Goal: Contribute content: Add original content to the website for others to see

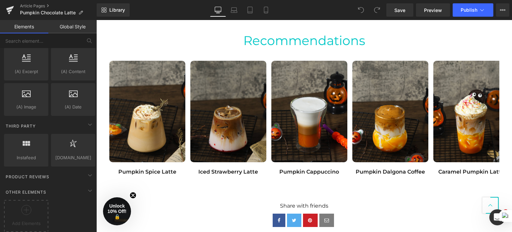
scroll to position [602, 0]
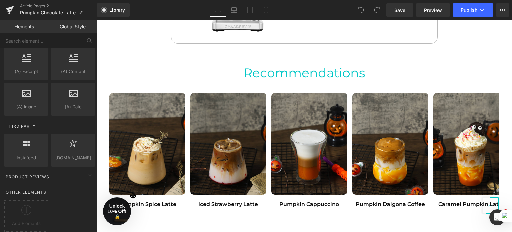
click at [238, 120] on img at bounding box center [228, 143] width 76 height 101
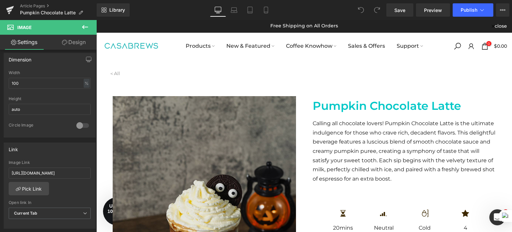
scroll to position [0, 0]
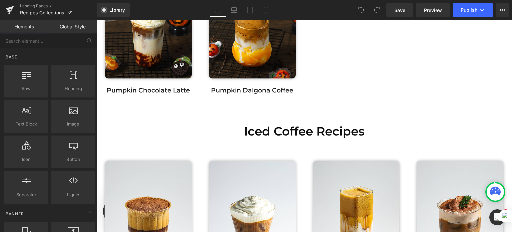
scroll to position [1699, 0]
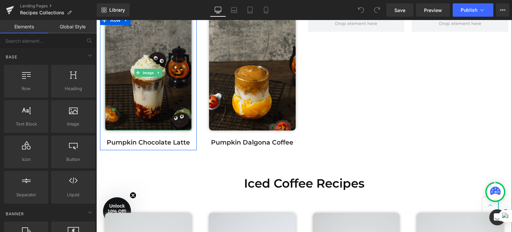
click at [160, 105] on img at bounding box center [148, 72] width 87 height 115
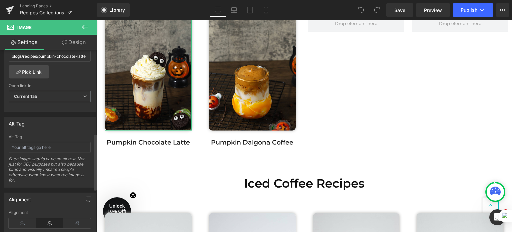
scroll to position [266, 0]
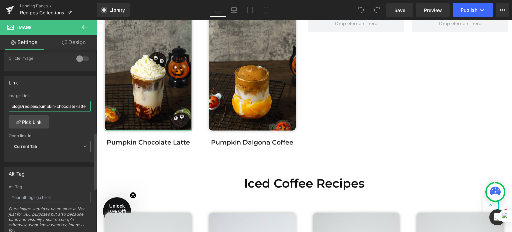
click at [46, 104] on input "blogs/recipes/pumpkin-chocolate-latte" at bounding box center [50, 106] width 82 height 11
click at [57, 104] on input "blogs/recipes/pumpkin-chocolate-latte" at bounding box center [50, 106] width 82 height 11
drag, startPoint x: 63, startPoint y: 104, endPoint x: 4, endPoint y: 105, distance: 59.0
click at [4, 105] on div "blogs/recipes/pumpkin-chocolate-latte Image Link blogs/recipes/pumpkin-chocolat…" at bounding box center [49, 127] width 91 height 68
click at [41, 103] on input "blogs/recipes/pumpkin-chocolate-latte" at bounding box center [50, 106] width 82 height 11
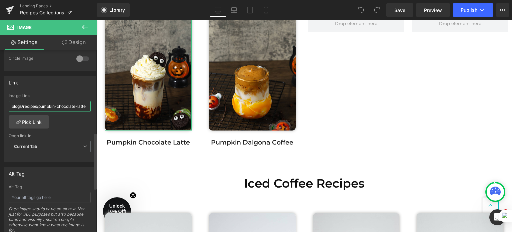
click at [50, 104] on input "blogs/recipes/pumpkin-chocolate-latte" at bounding box center [50, 106] width 82 height 11
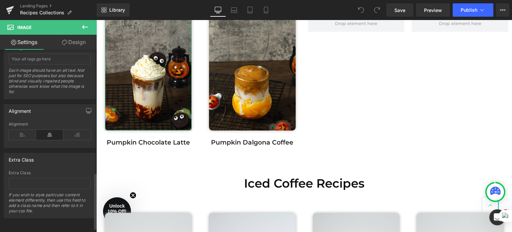
scroll to position [308, 0]
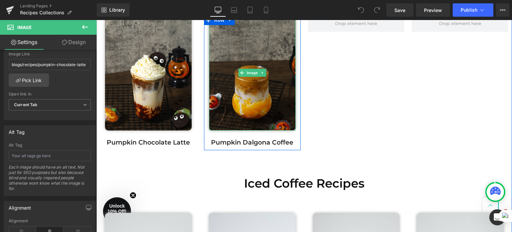
click at [232, 83] on img at bounding box center [252, 72] width 87 height 115
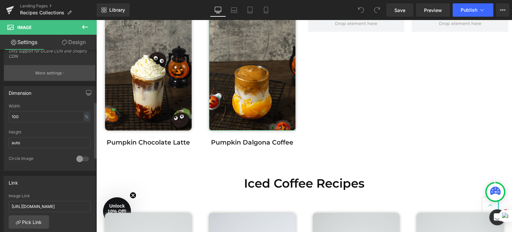
scroll to position [233, 0]
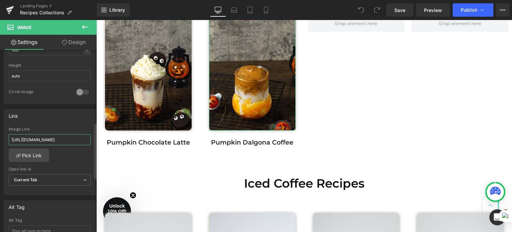
click at [48, 142] on input "https://www.casabrews.com/blogs/recipes/pumpkin-dalgona-coffee" at bounding box center [50, 139] width 82 height 11
drag, startPoint x: 53, startPoint y: 139, endPoint x: 83, endPoint y: 139, distance: 30.0
click at [84, 139] on input "https://www.casabrews.com/blogs/recipes/pumpkin-dalgona-coffee" at bounding box center [50, 139] width 82 height 11
click at [70, 137] on input "https://www.casabrews.com/blogs/recipes/pumpkin-dalgona-coffee" at bounding box center [50, 139] width 82 height 11
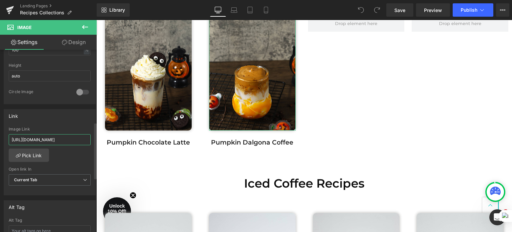
scroll to position [0, 0]
drag, startPoint x: 62, startPoint y: 138, endPoint x: 9, endPoint y: 141, distance: 52.4
click at [9, 141] on input "https://www.casabrews.com/blogs/recipes/pumpkin-dalgona-coffee" at bounding box center [50, 139] width 82 height 11
click at [60, 137] on input "https://www.casabrews.com/blogs/recipes/pumpkin-dalgona-coffee" at bounding box center [50, 139] width 82 height 11
click at [47, 138] on input "https://www.casabrews.com/blogs/recipes/pumpkin-dalgona-coffee" at bounding box center [50, 139] width 82 height 11
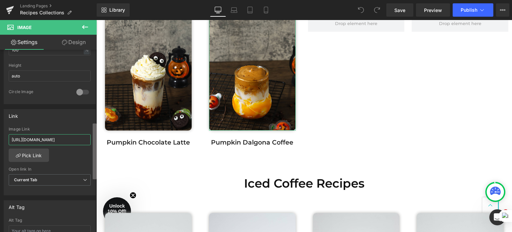
scroll to position [0, 56]
drag, startPoint x: 56, startPoint y: 138, endPoint x: 94, endPoint y: 137, distance: 37.6
click at [94, 137] on div "Image https://ucarecdn.com/a681a06e-e8a0-40e2-96af-b65c9a5f1eac/-/format/auto/-…" at bounding box center [48, 142] width 97 height 185
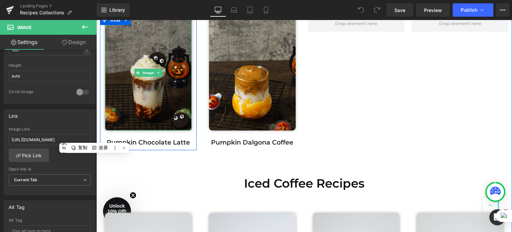
click at [164, 88] on img at bounding box center [148, 72] width 87 height 115
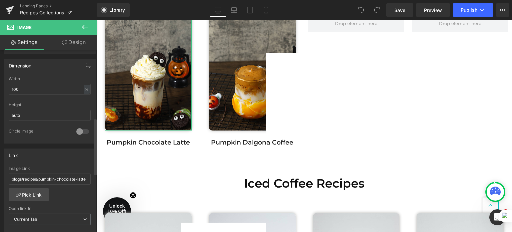
scroll to position [233, 0]
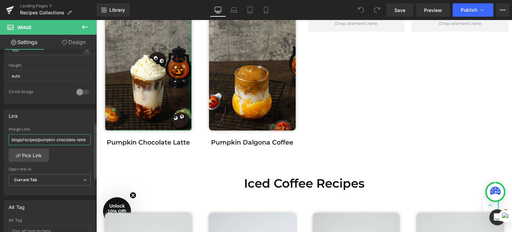
click at [47, 138] on input "blogs/recipes/pumpkin-chocolate-latte" at bounding box center [50, 139] width 82 height 11
drag, startPoint x: 57, startPoint y: 138, endPoint x: 87, endPoint y: 138, distance: 30.3
click at [87, 138] on input "blogs/recipes/pumpkin-chocolate-latte" at bounding box center [50, 139] width 82 height 11
click at [50, 120] on div "Link" at bounding box center [49, 115] width 91 height 13
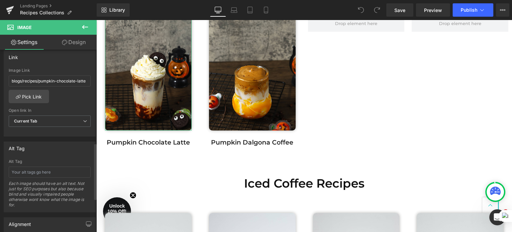
scroll to position [300, 0]
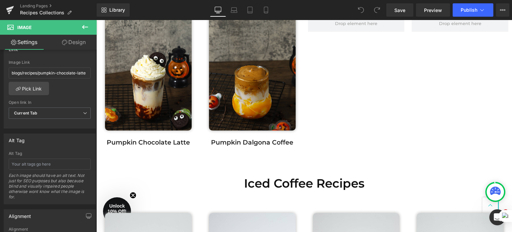
click at [242, 90] on img at bounding box center [252, 72] width 87 height 115
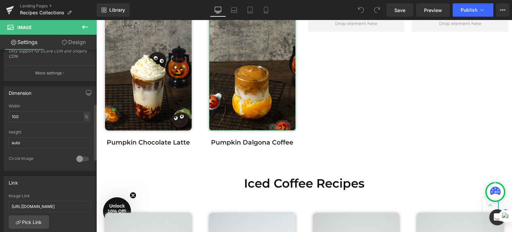
scroll to position [233, 0]
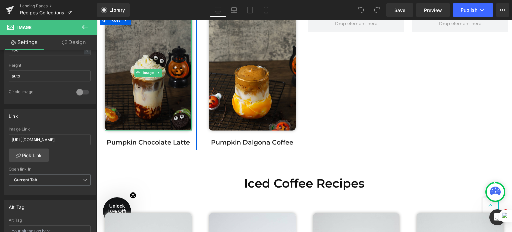
click at [155, 94] on img at bounding box center [148, 72] width 87 height 115
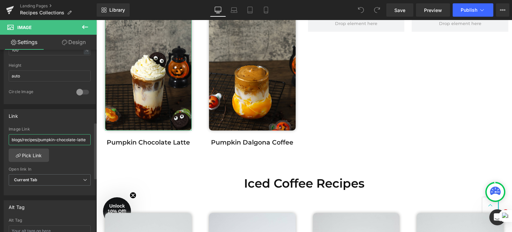
click at [46, 136] on input "blogs/recipes/pumpkin-chocolate-latte" at bounding box center [50, 139] width 82 height 11
drag, startPoint x: 51, startPoint y: 136, endPoint x: 58, endPoint y: 135, distance: 6.7
click at [57, 134] on input "blogs/recipes/pumpkin-chocolate-latte" at bounding box center [50, 139] width 82 height 11
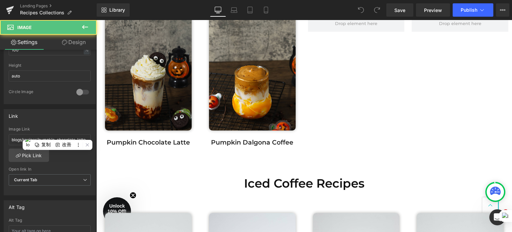
click at [160, 98] on img at bounding box center [148, 72] width 87 height 115
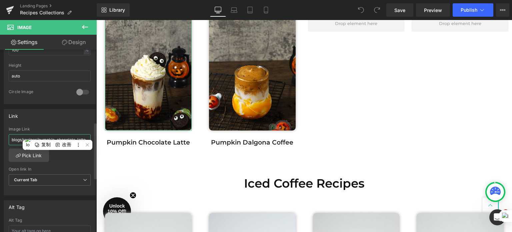
click at [41, 136] on input "blogs/recipes/pumpkin-chocolate-latte" at bounding box center [50, 139] width 82 height 11
click at [39, 137] on input "blogs/recipes/pumpkin-chocolate-latte" at bounding box center [50, 139] width 82 height 11
click at [41, 137] on input "blogs/recipes/pumpkin-chocolate-latte" at bounding box center [50, 139] width 82 height 11
drag, startPoint x: 26, startPoint y: 138, endPoint x: 0, endPoint y: 141, distance: 26.4
click at [0, 141] on div "Link blogs/recipes/pumpkin-chocolate-latte Image Link blogs/recipes/pumpkin-cho…" at bounding box center [50, 149] width 100 height 91
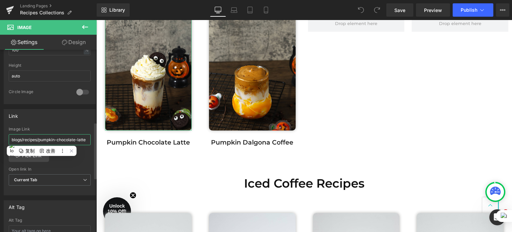
click at [32, 137] on input "blogs/recipes/pumpkin-chocolate-latte" at bounding box center [50, 139] width 82 height 11
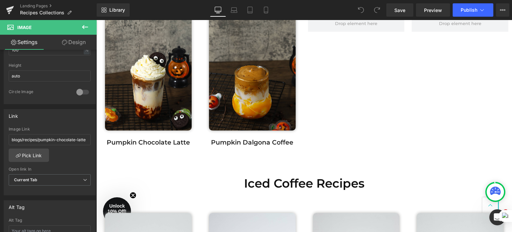
click at [241, 85] on img at bounding box center [252, 72] width 87 height 115
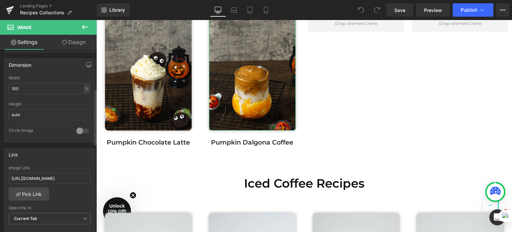
scroll to position [200, 0]
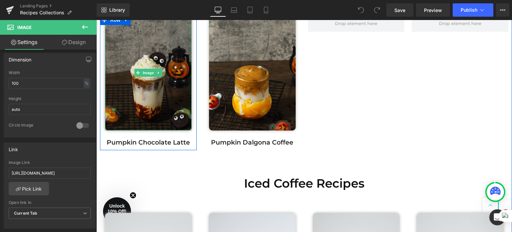
click at [161, 94] on img at bounding box center [148, 72] width 87 height 115
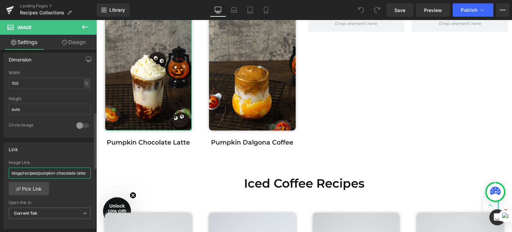
click at [40, 169] on input "blogs/recipes/pumpkin-chocolate-latte" at bounding box center [50, 172] width 82 height 11
paste input "https://www.casabrews.com/"
click at [50, 168] on input "https://www.casabrews.com/blogs/recipes/pumpkin-chocolate-latte" at bounding box center [50, 172] width 82 height 11
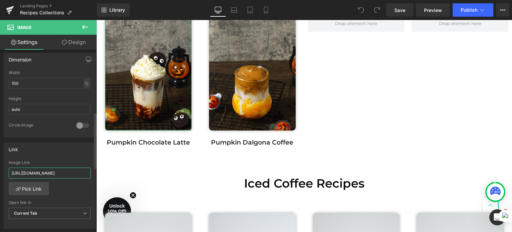
drag, startPoint x: 49, startPoint y: 170, endPoint x: 0, endPoint y: 175, distance: 49.6
click at [0, 175] on div "Link blogs/recipes/pumpkin-chocolate-latte Image Link https://www.casabrews.com…" at bounding box center [50, 182] width 100 height 91
type input "https://www.casabrews.com/blogs/recipes/pumpkin-chocolate-latte"
click at [54, 156] on div "Link blogs/recipes/pumpkin-chocolate-latte Image Link https://www.casabrews.com…" at bounding box center [50, 185] width 92 height 86
click at [461, 9] on span "Publish" at bounding box center [468, 9] width 17 height 5
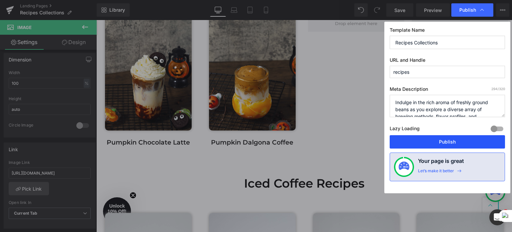
click at [433, 140] on button "Publish" at bounding box center [446, 141] width 115 height 13
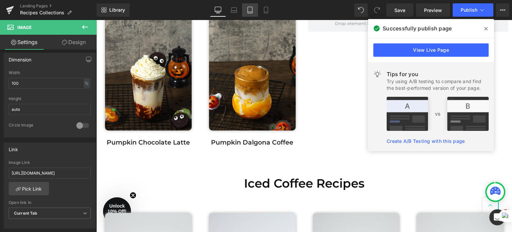
click at [247, 10] on icon at bounding box center [250, 10] width 7 height 7
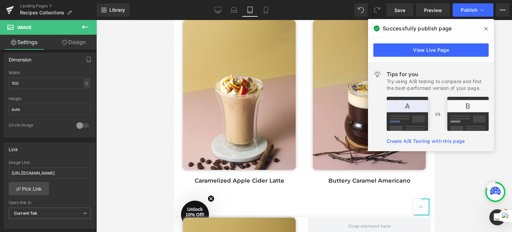
scroll to position [2834, 0]
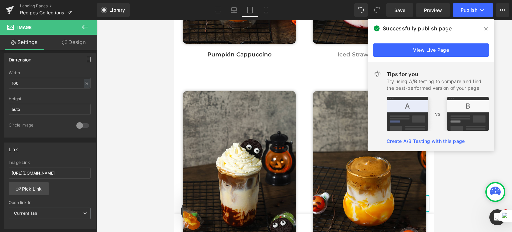
click at [485, 25] on span at bounding box center [485, 28] width 11 height 11
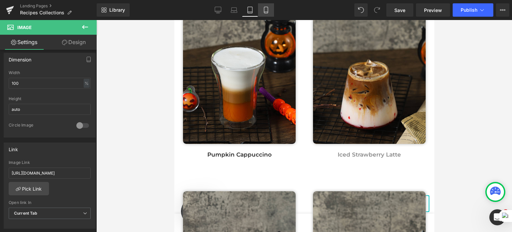
click at [263, 8] on icon at bounding box center [265, 10] width 7 height 7
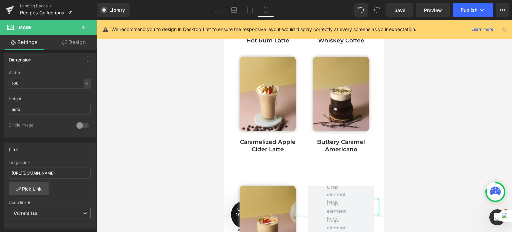
scroll to position [3410, 0]
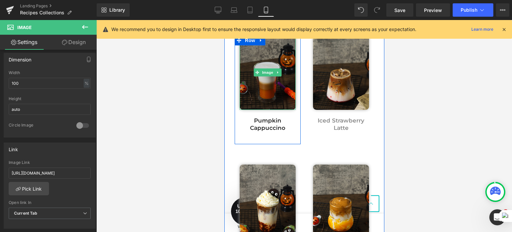
click at [267, 110] on img at bounding box center [267, 72] width 56 height 75
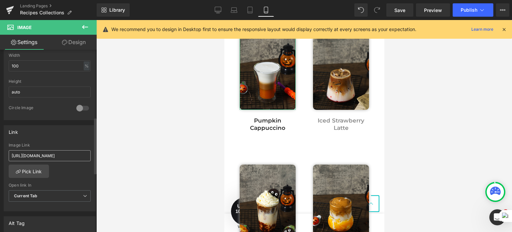
scroll to position [233, 0]
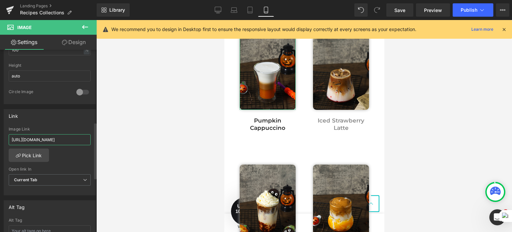
click at [44, 138] on input "https://www.casabrews.com/blogs/recipes/pumpkin-cappuccino" at bounding box center [50, 139] width 82 height 11
drag, startPoint x: 52, startPoint y: 138, endPoint x: 95, endPoint y: 137, distance: 43.0
click at [95, 137] on div "Image https://ucarecdn.com/079181d0-1adb-4645-8e8a-2e85bc35ba83/-/format/auto/-…" at bounding box center [48, 142] width 97 height 185
click at [124, 137] on div at bounding box center [303, 126] width 415 height 212
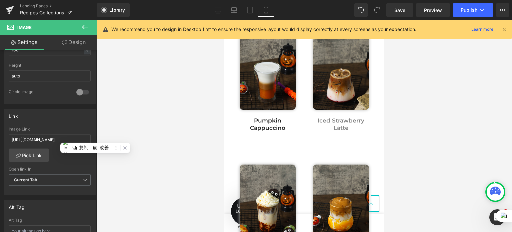
scroll to position [0, 0]
